Goal: Communication & Community: Answer question/provide support

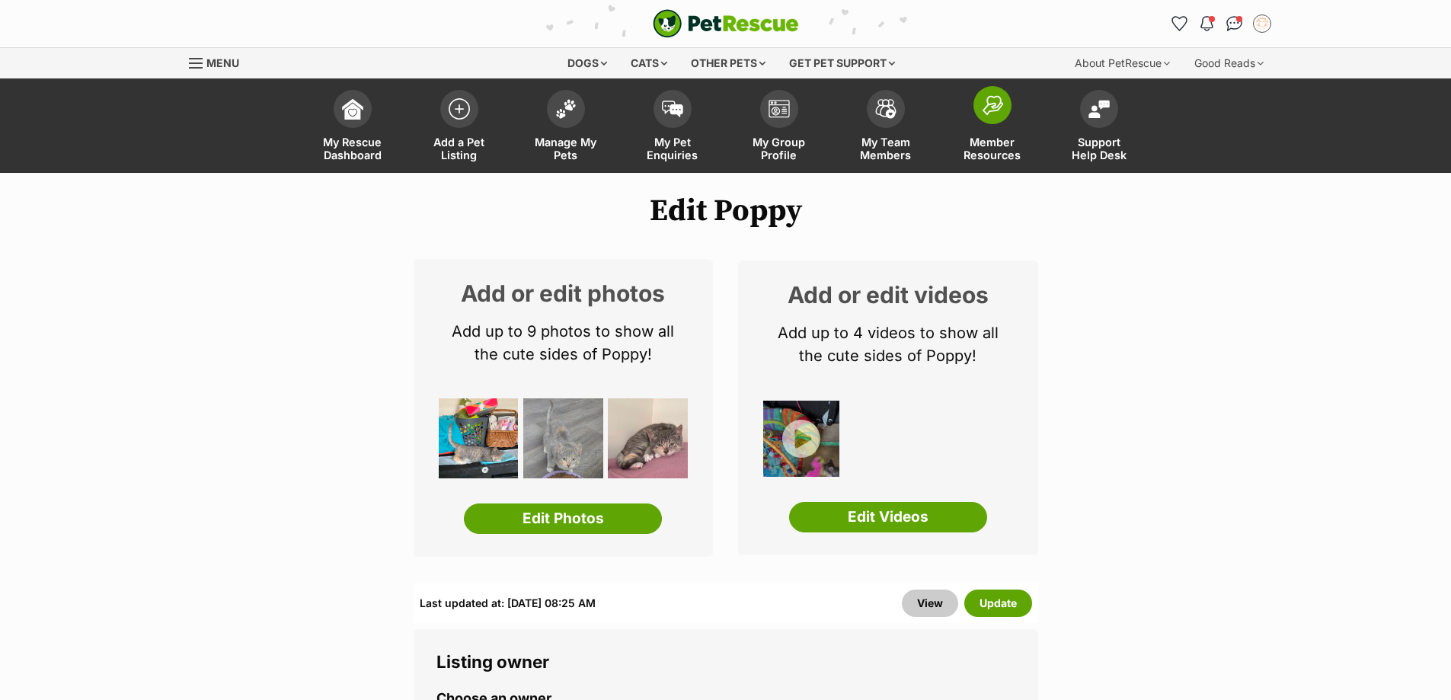
drag, startPoint x: 1236, startPoint y: 21, endPoint x: 938, endPoint y: 173, distance: 333.9
click at [1236, 21] on img "Conversations" at bounding box center [1234, 23] width 16 height 15
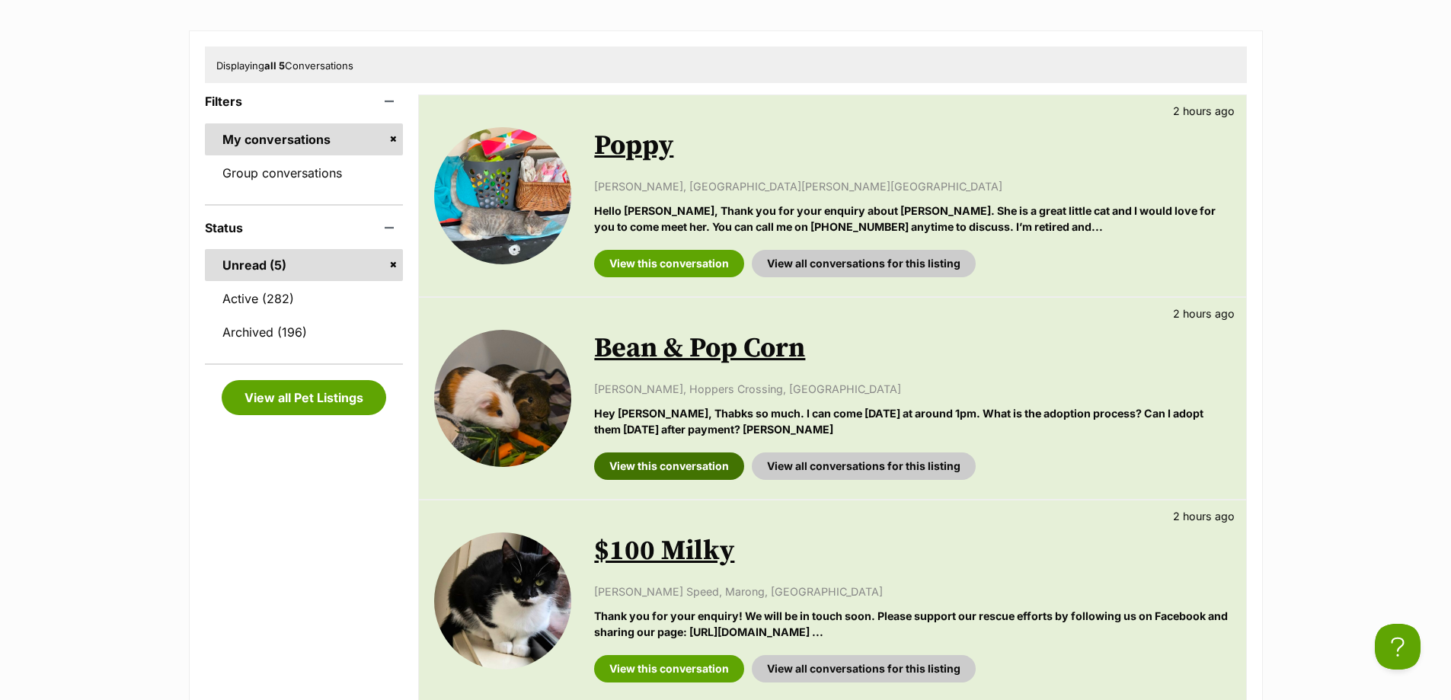
click at [666, 468] on link "View this conversation" at bounding box center [669, 465] width 150 height 27
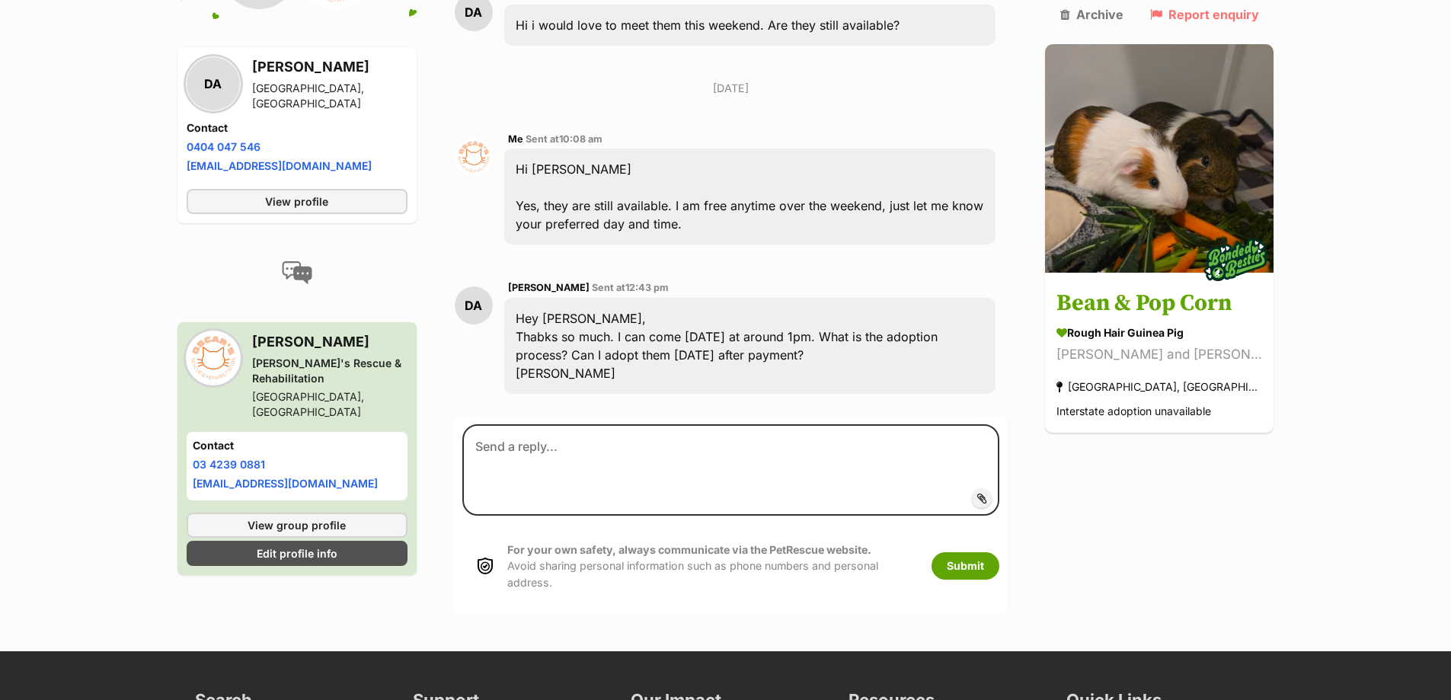
scroll to position [1140, 0]
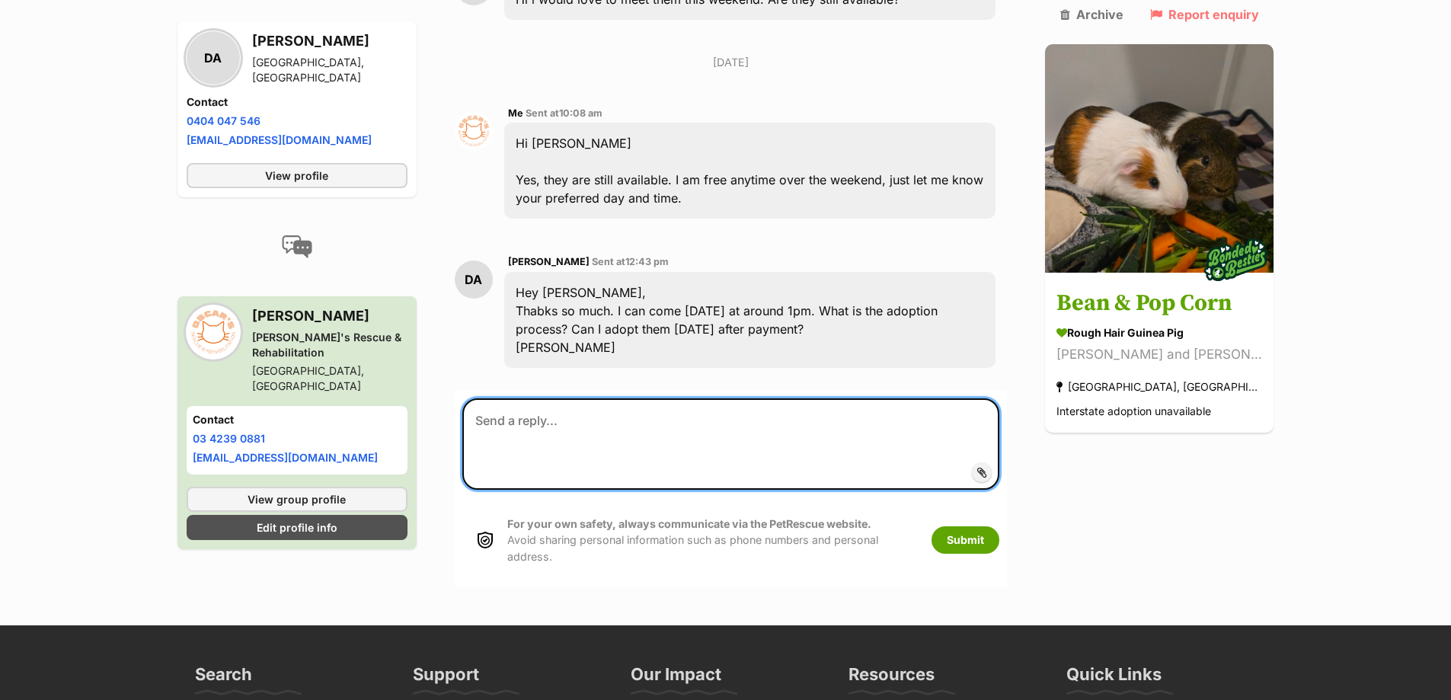
click at [531, 398] on textarea at bounding box center [731, 443] width 538 height 91
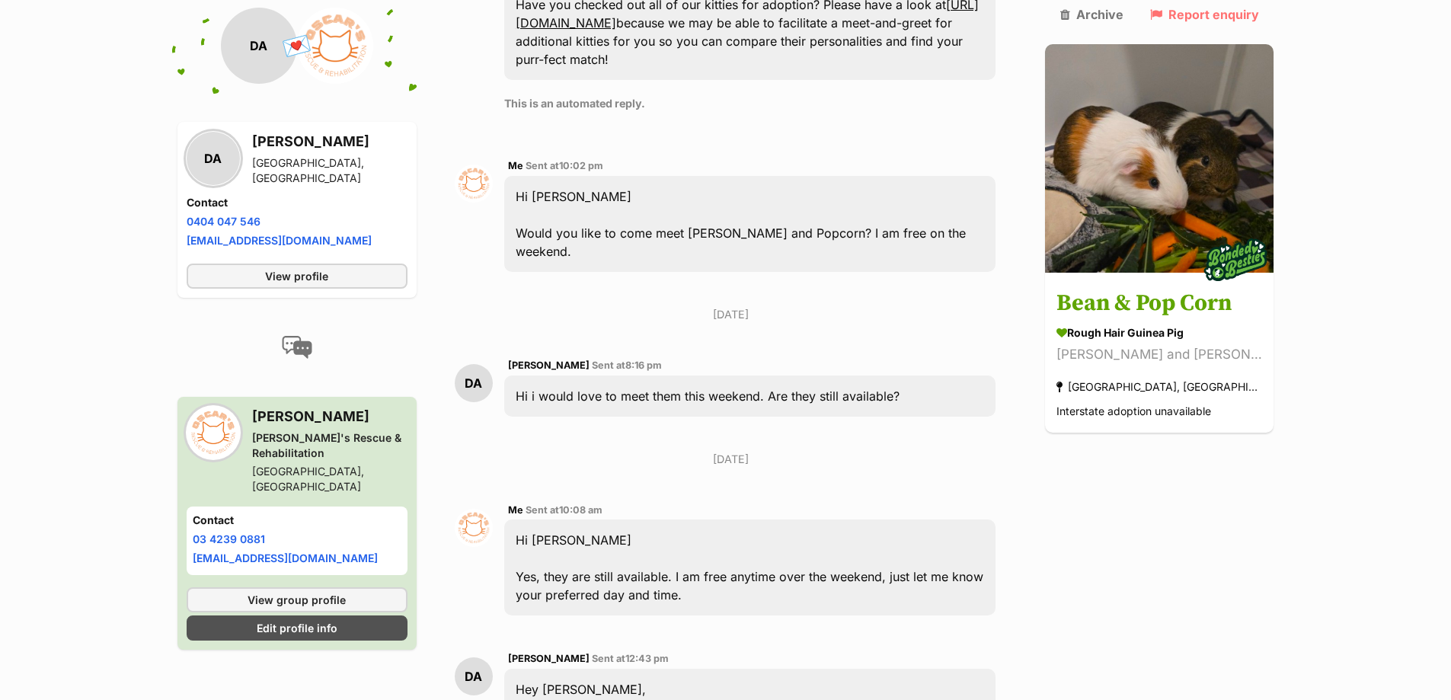
scroll to position [759, 0]
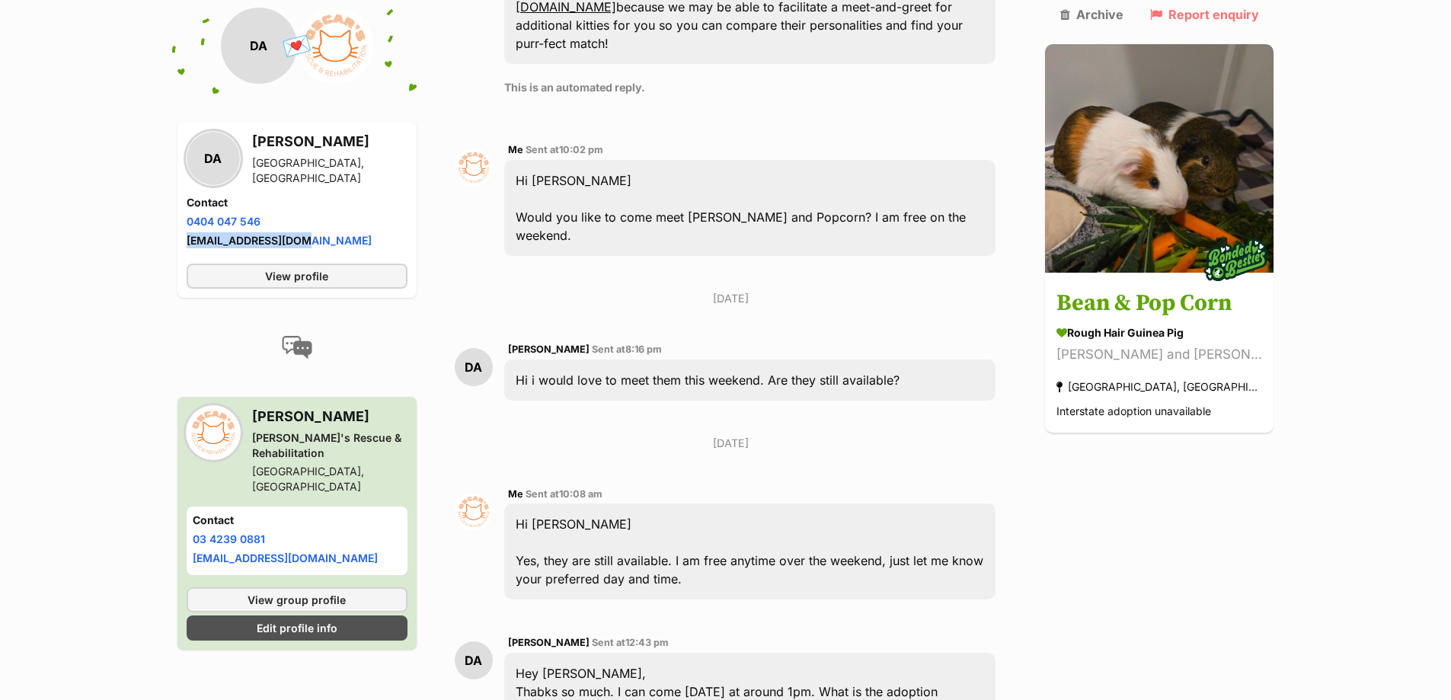
drag, startPoint x: 311, startPoint y: 241, endPoint x: 182, endPoint y: 235, distance: 128.9
click at [182, 235] on div "DA Danielle Ahern Hoppers Crossing, VIC Contact Phone number Phone number 0404 …" at bounding box center [296, 210] width 239 height 176
copy link "d_ahern@hotmail.com"
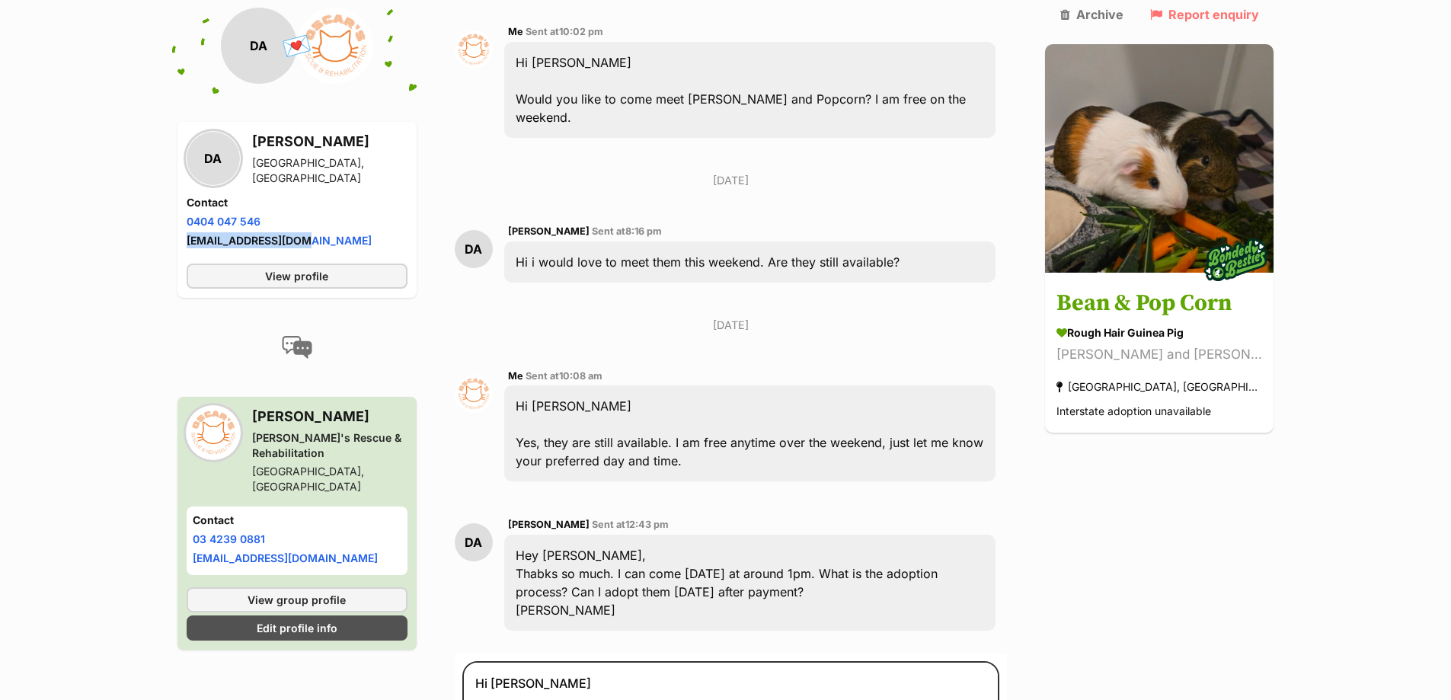
scroll to position [1063, 0]
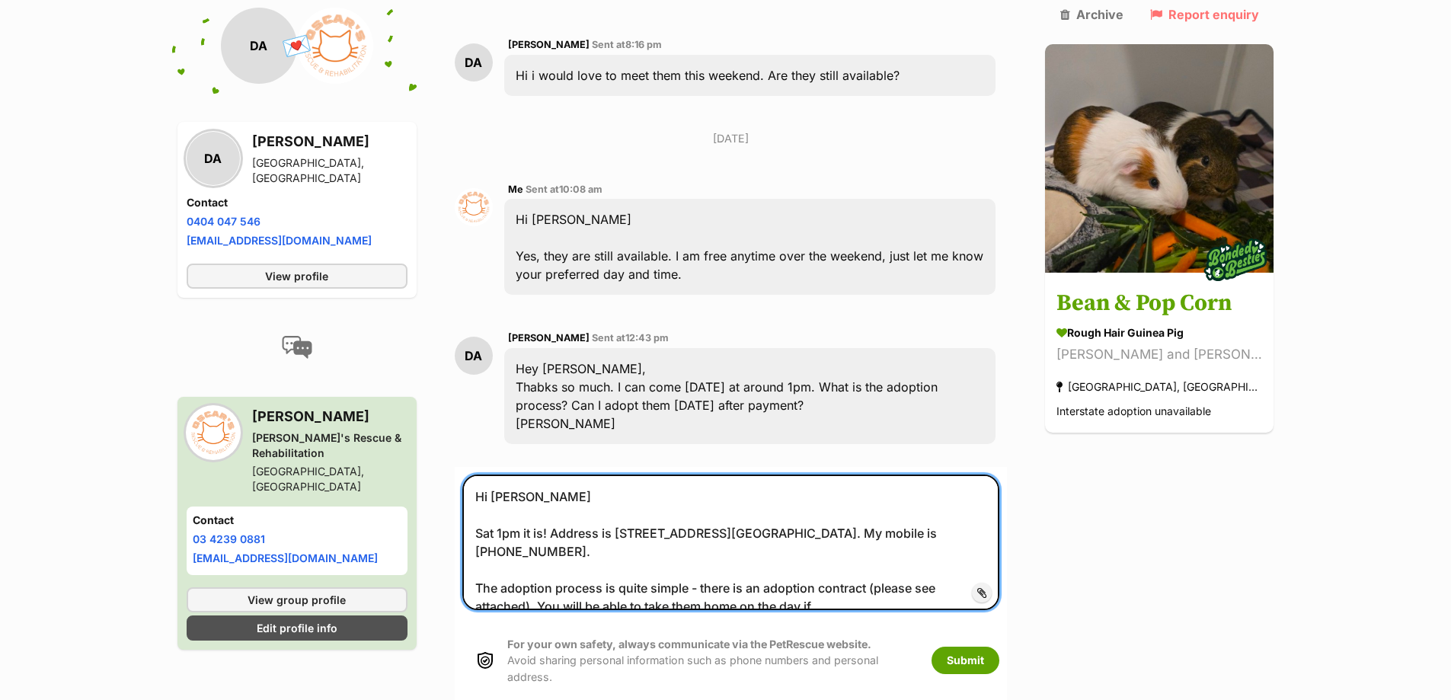
click at [815, 548] on textarea "Hi Danielle Sat 1pm it is! Address is 70 Welcome Road, Diggers Rest. My mobile …" at bounding box center [731, 543] width 538 height 136
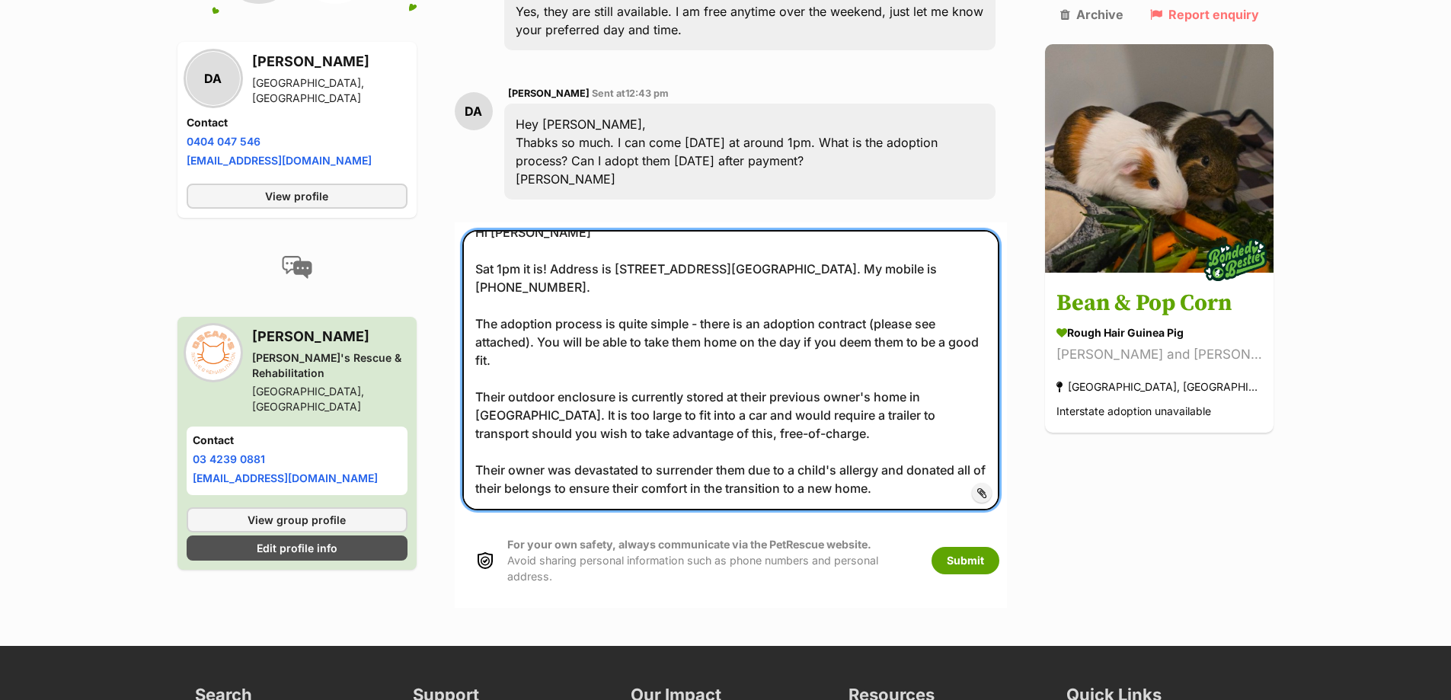
scroll to position [1309, 0]
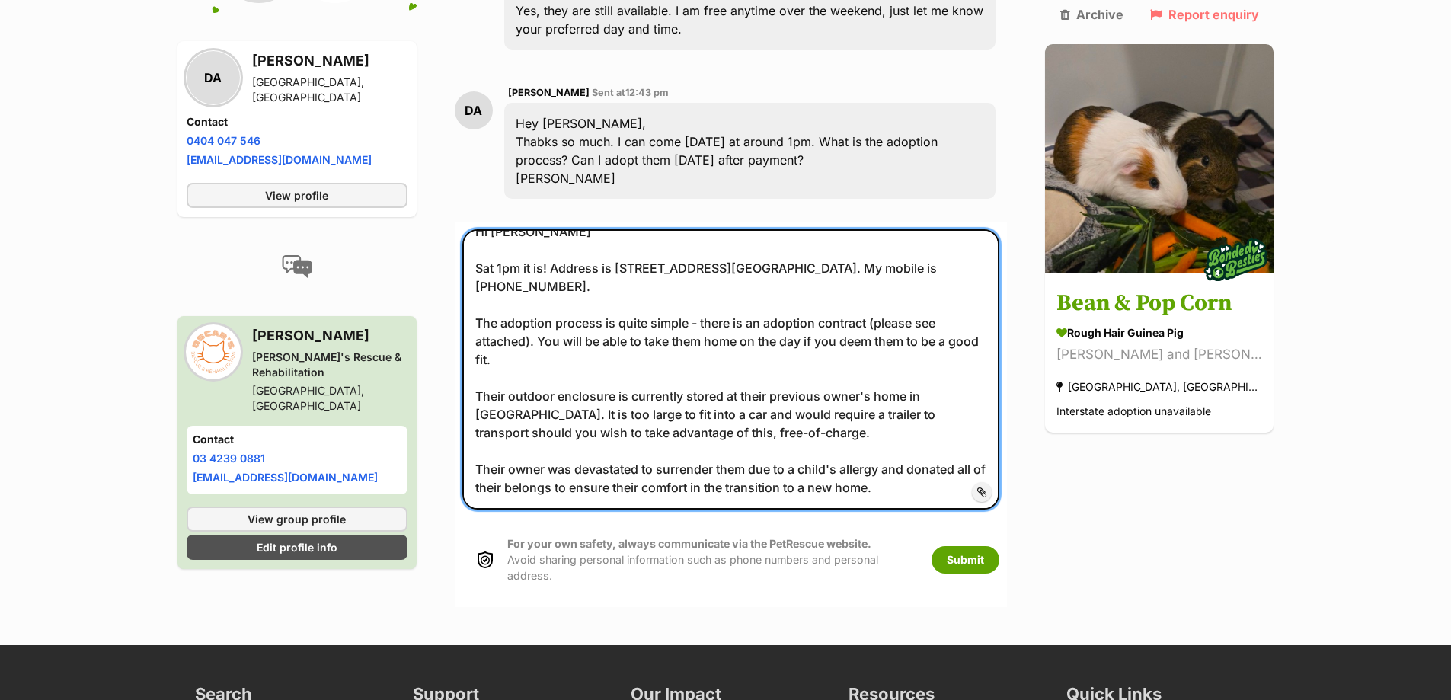
click at [922, 413] on textarea "Hi Danielle Sat 1pm it is! Address is 70 Welcome Road, Diggers Rest. My mobile …" at bounding box center [731, 369] width 538 height 280
type textarea "Hi Danielle Sat 1pm it is! Address is 70 Welcome Road, Diggers Rest. My mobile …"
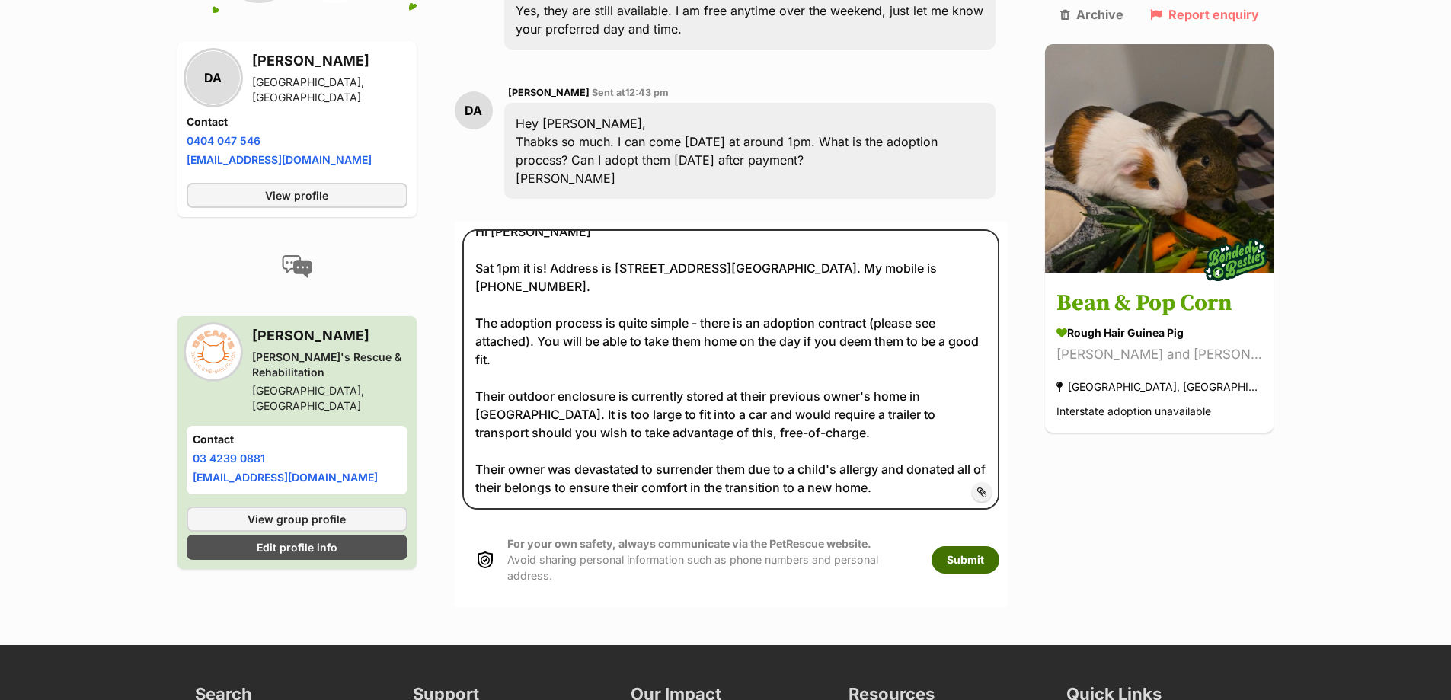
click at [993, 546] on button "Submit" at bounding box center [966, 559] width 68 height 27
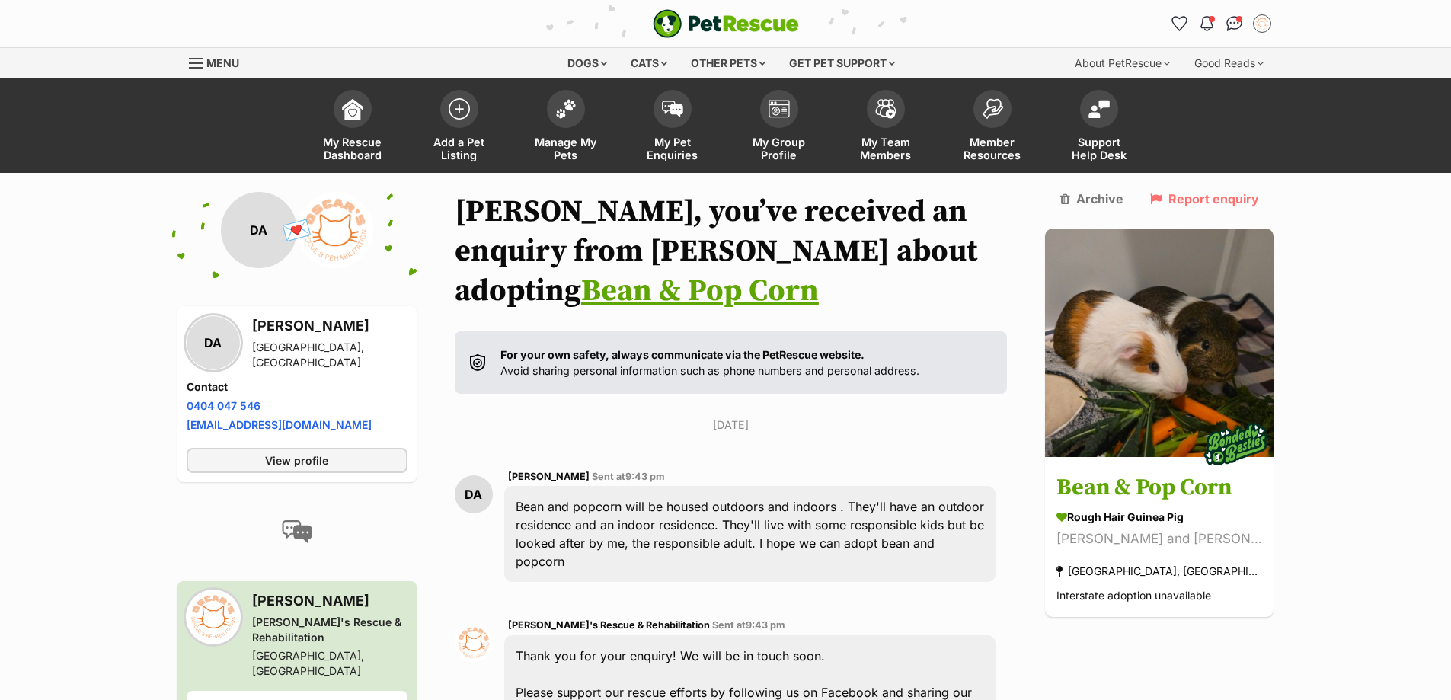
click at [1236, 9] on div "PetRescue home Notifications Unread Mark all as read Hooray! Ren has been marke…" at bounding box center [725, 23] width 1097 height 47
click at [1235, 29] on img "Conversations" at bounding box center [1234, 24] width 21 height 20
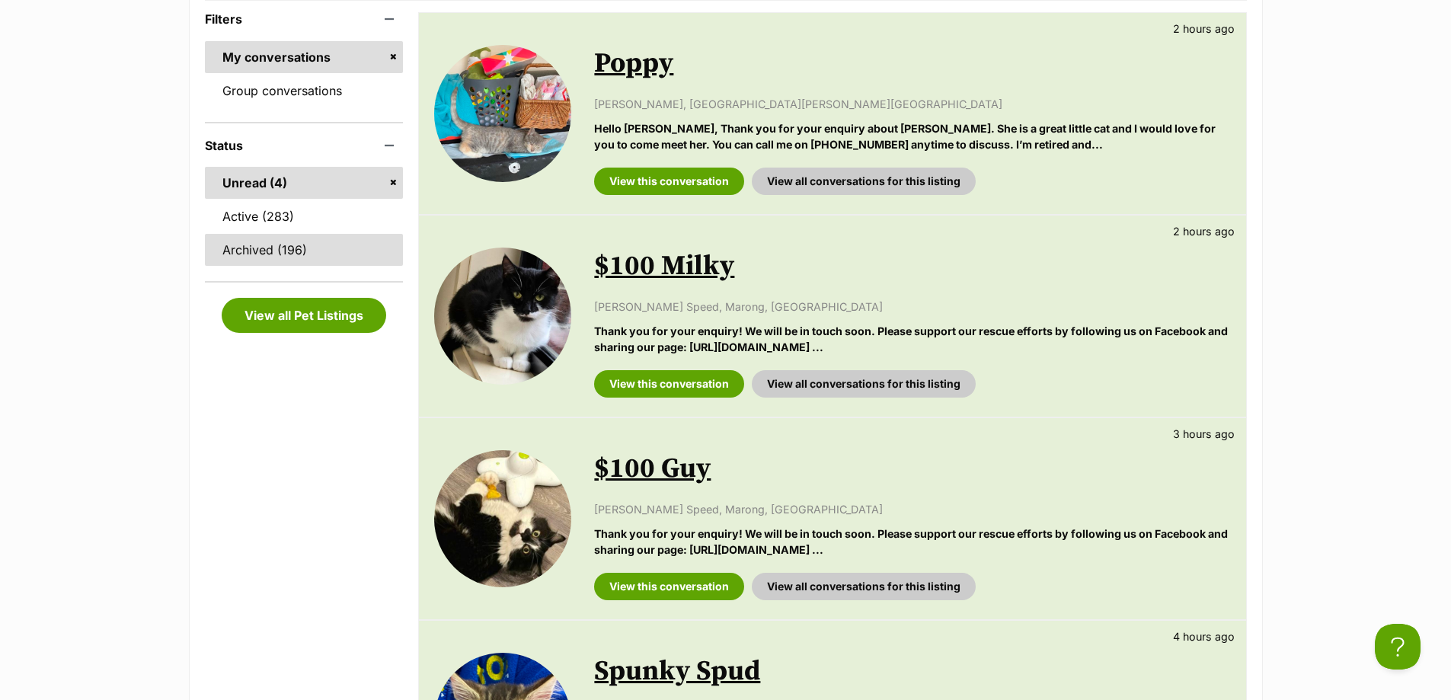
scroll to position [305, 0]
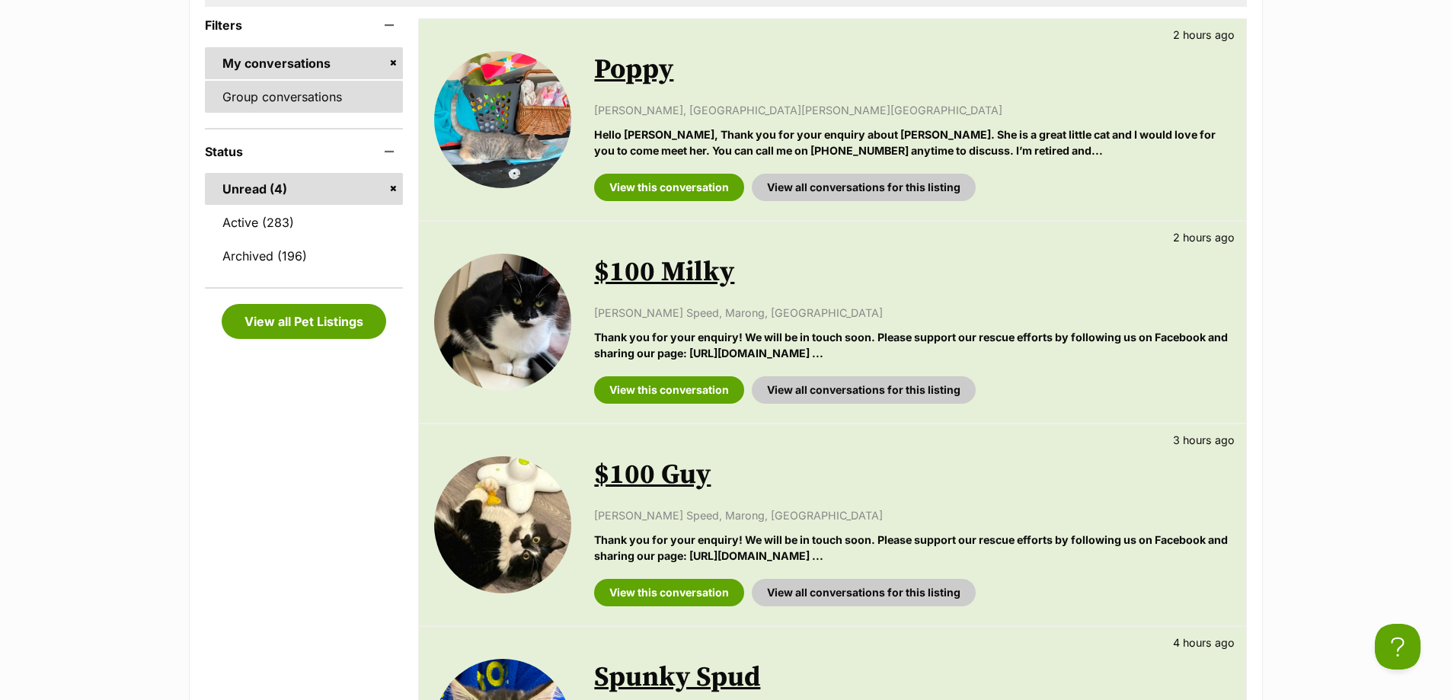
drag, startPoint x: 289, startPoint y: 97, endPoint x: 323, endPoint y: 104, distance: 34.4
click at [290, 97] on link "Group conversations" at bounding box center [304, 97] width 199 height 32
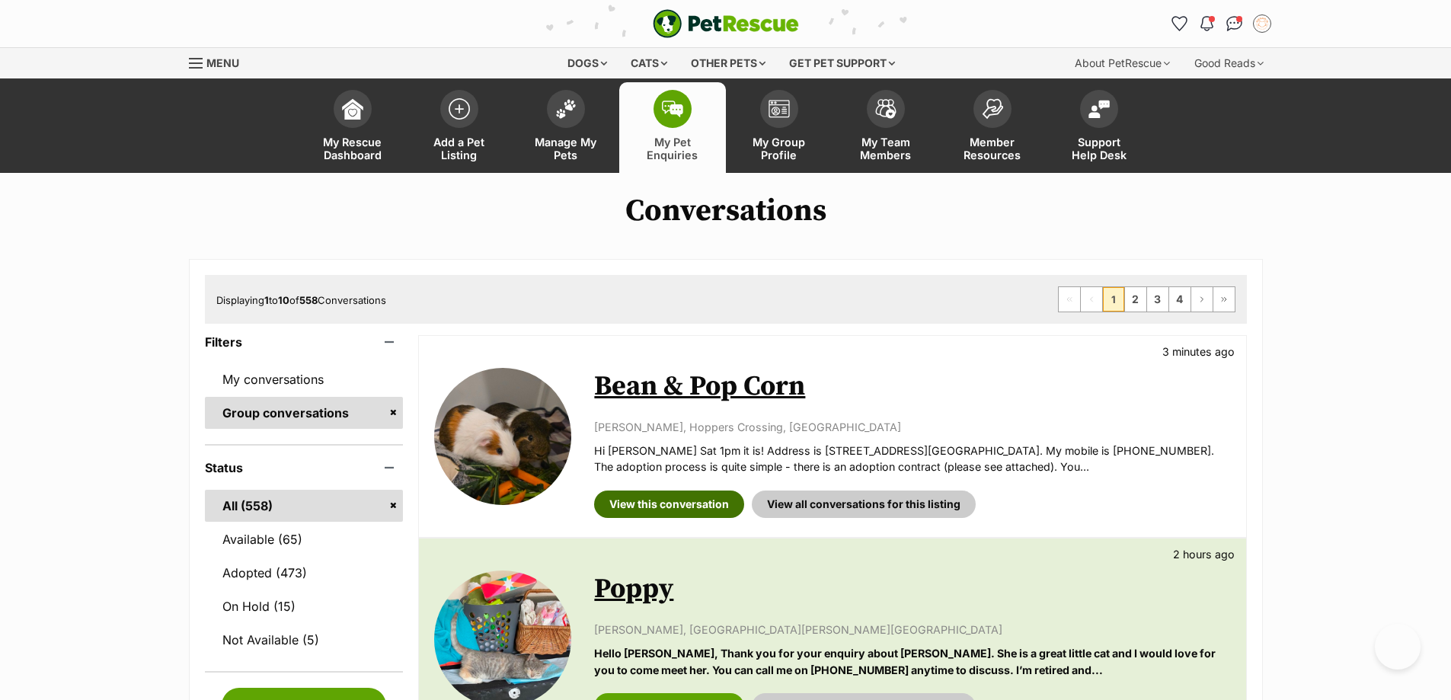
click at [664, 496] on link "View this conversation" at bounding box center [669, 504] width 150 height 27
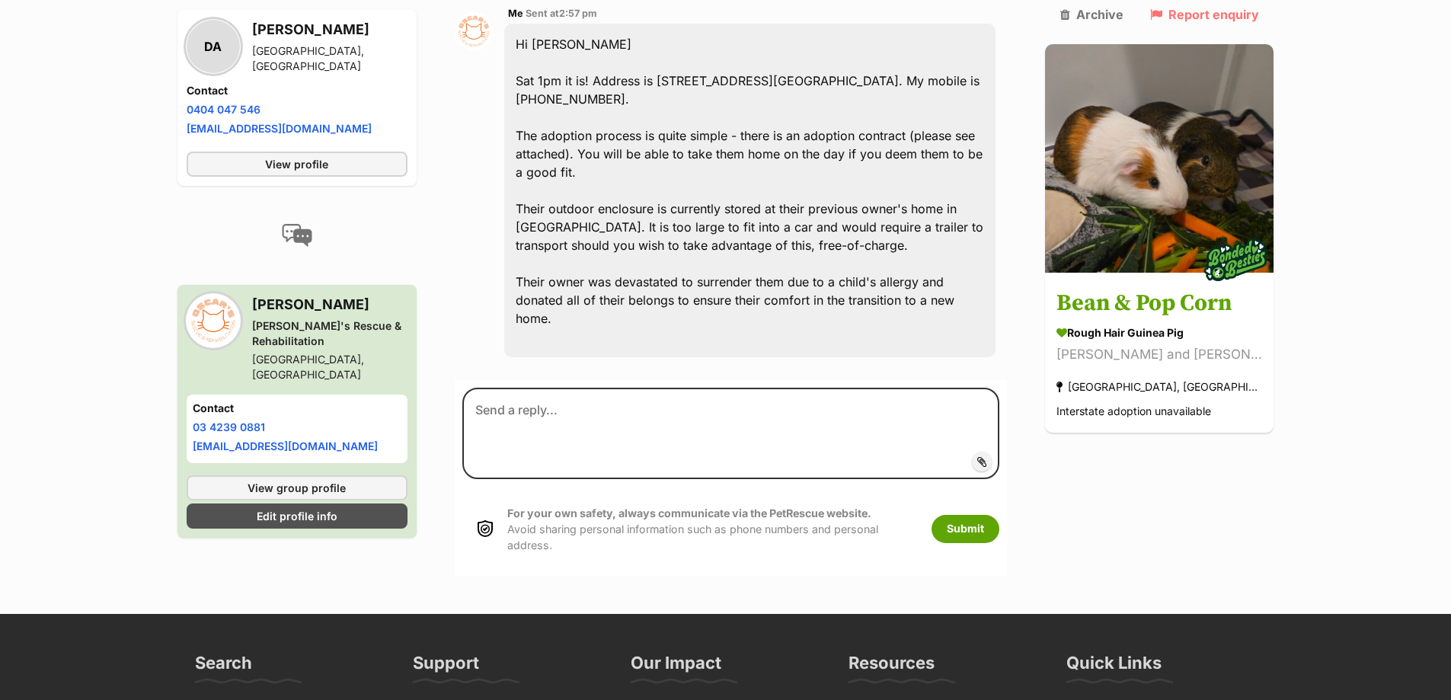
scroll to position [1752, 0]
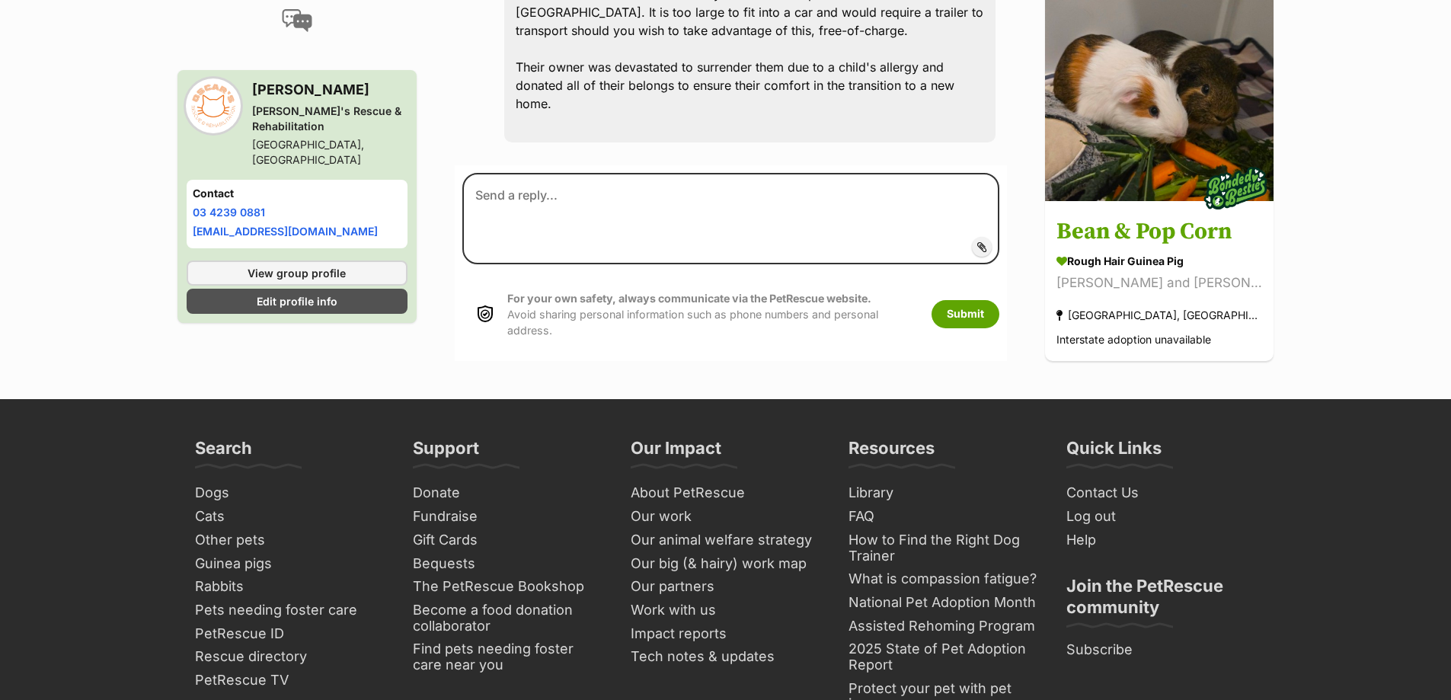
click at [1009, 240] on span "Add attachment" at bounding box center [1034, 246] width 82 height 12
click at [0, 0] on input "Add attachment" at bounding box center [0, 0] width 0 height 0
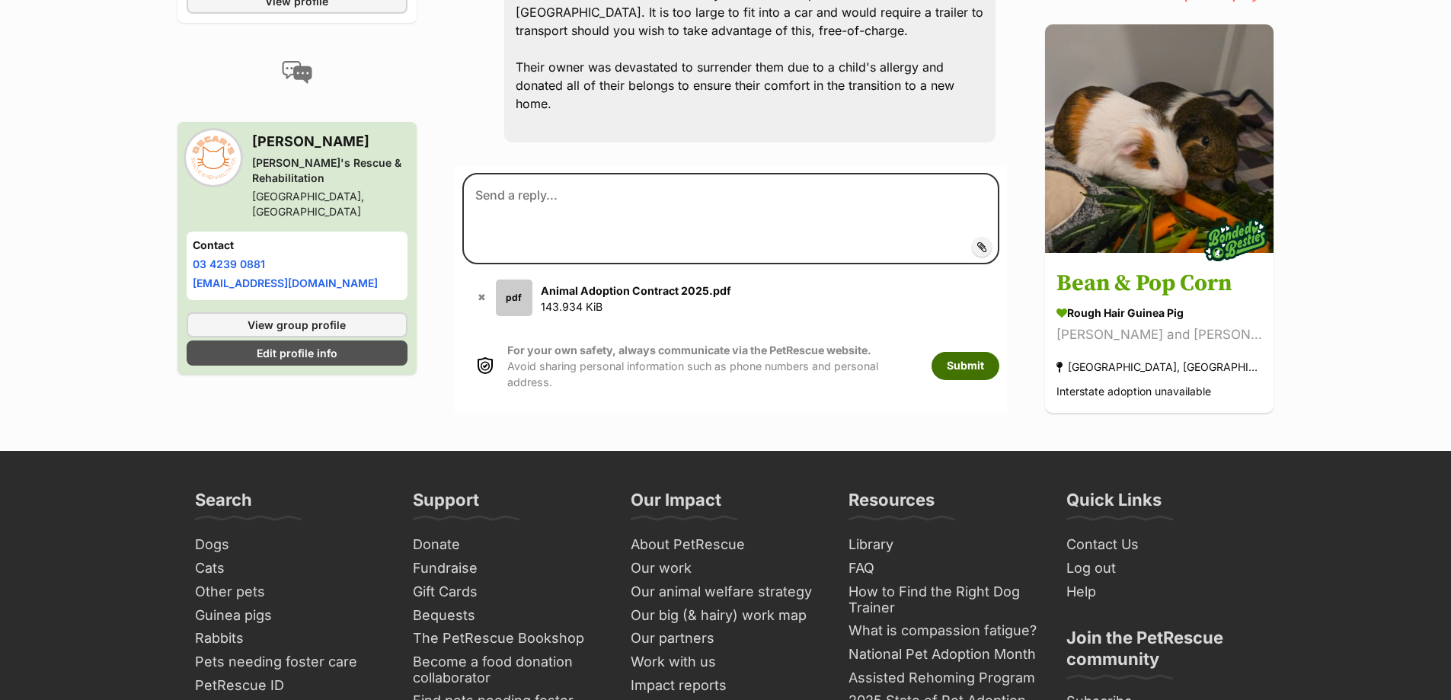
click at [999, 352] on button "Submit" at bounding box center [966, 365] width 68 height 27
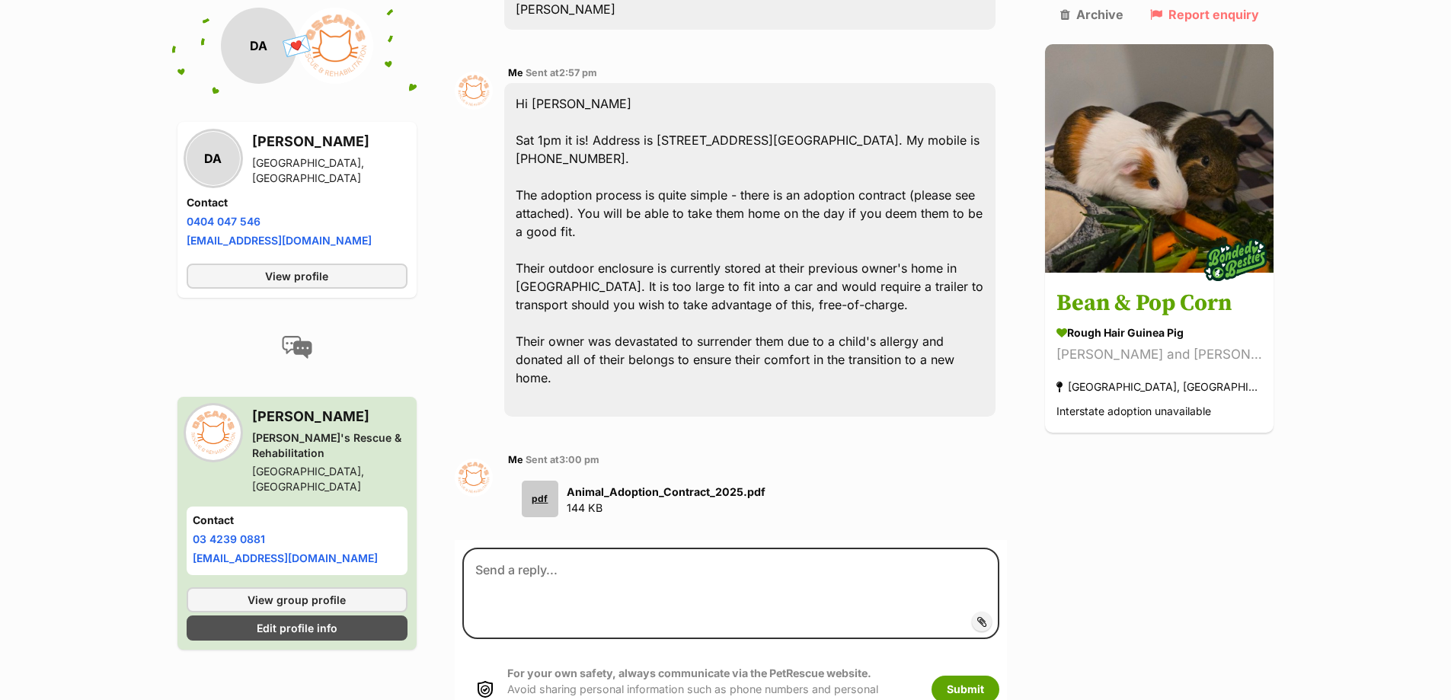
scroll to position [1405, 0]
